Goal: Check status: Check status

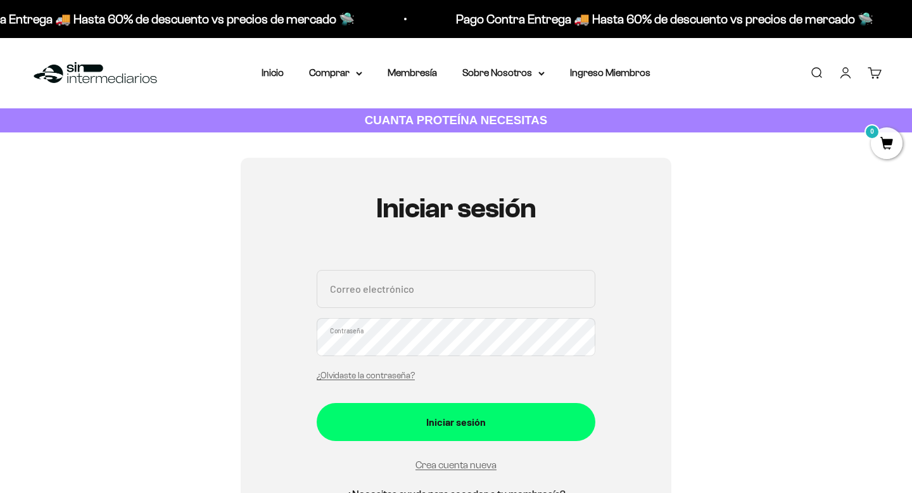
click at [404, 286] on input "Correo electrónico" at bounding box center [456, 289] width 279 height 38
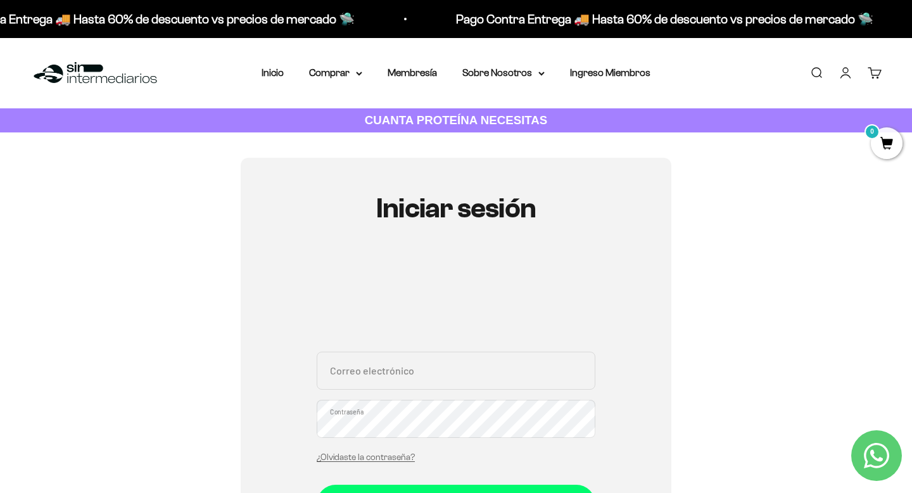
type input "[EMAIL_ADDRESS][DOMAIN_NAME]"
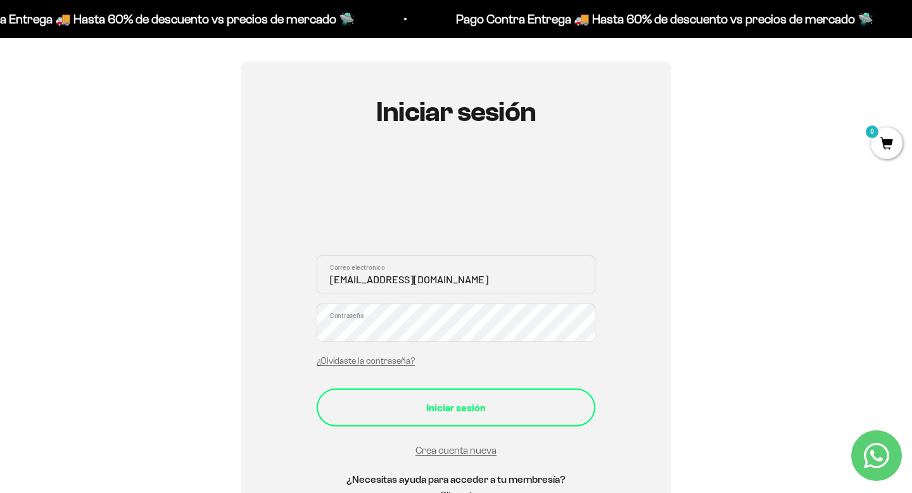
scroll to position [105, 0]
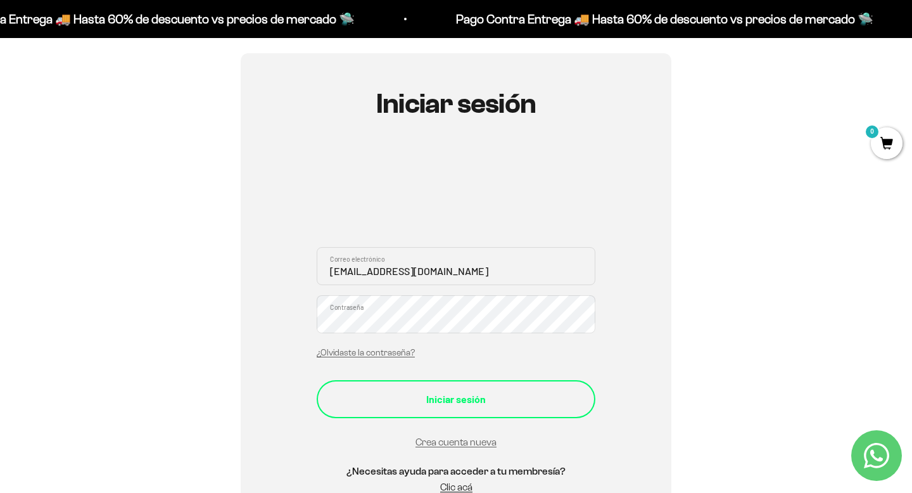
click at [415, 396] on div "Iniciar sesión" at bounding box center [456, 399] width 228 height 16
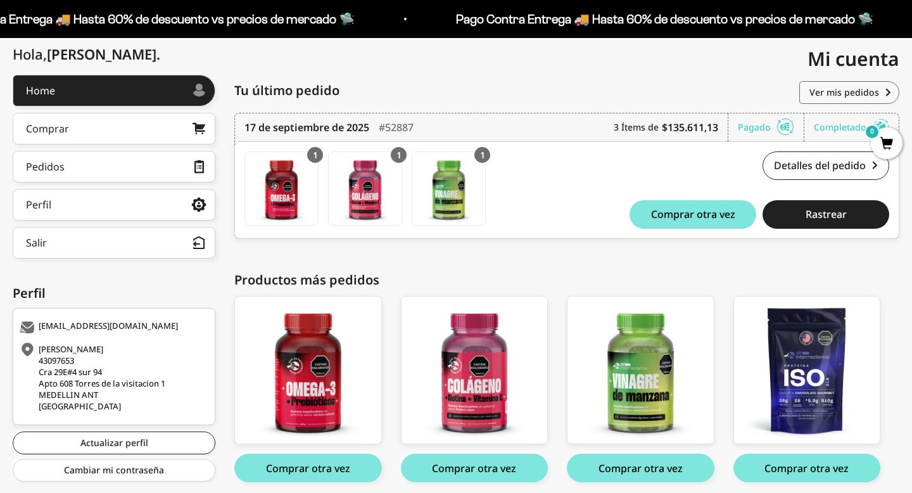
scroll to position [192, 0]
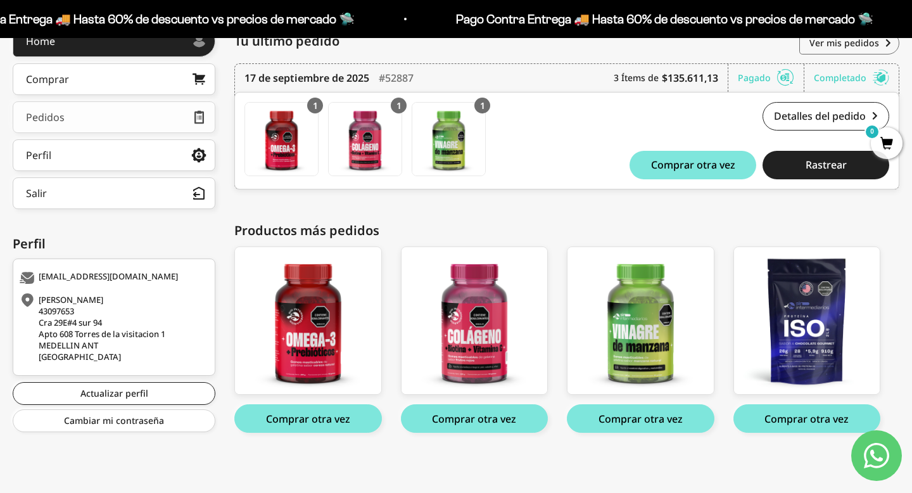
click at [139, 123] on link "Pedidos" at bounding box center [114, 117] width 203 height 32
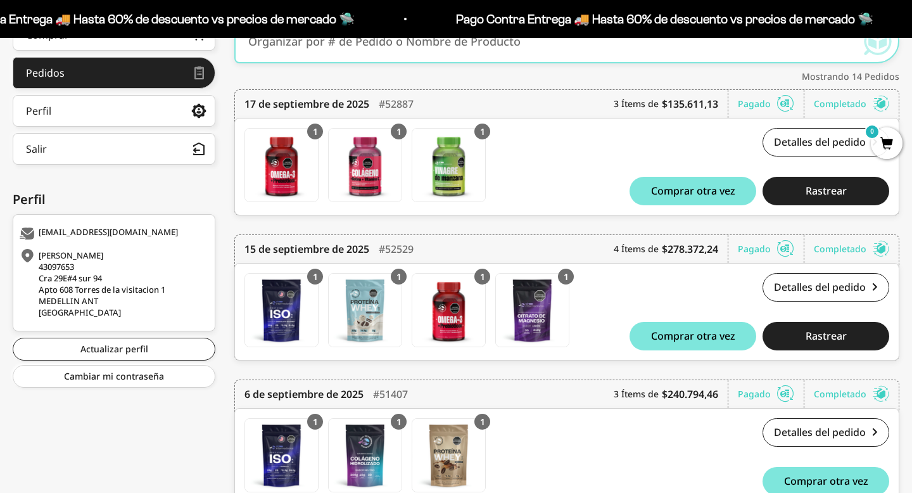
scroll to position [293, 0]
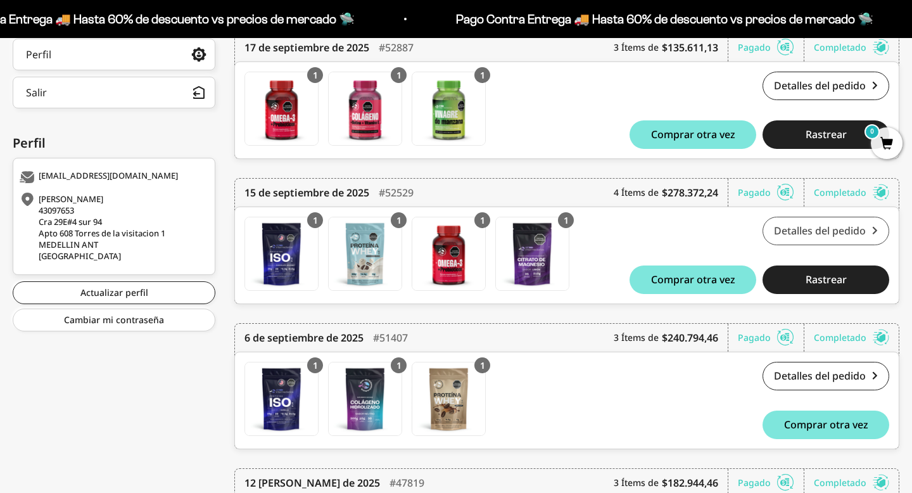
click at [813, 227] on link "Detalles del pedido" at bounding box center [826, 231] width 127 height 29
